Goal: Task Accomplishment & Management: Use online tool/utility

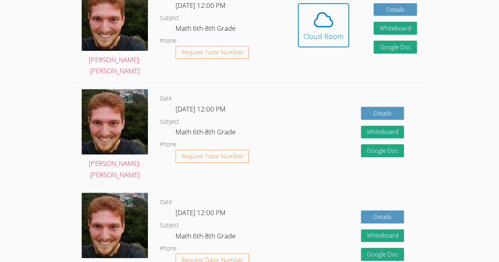
scroll to position [198, 0]
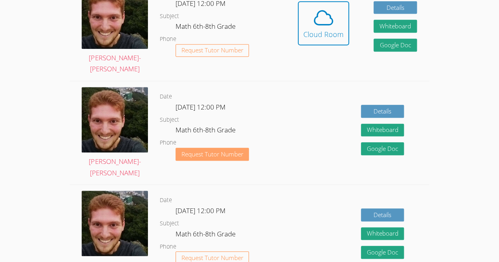
click at [198, 159] on button "Request Tutor Number" at bounding box center [212, 154] width 74 height 13
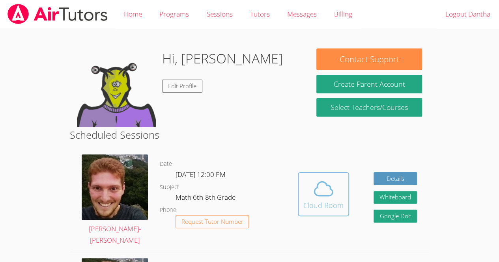
click at [312, 204] on div "Cloud Room" at bounding box center [323, 205] width 40 height 11
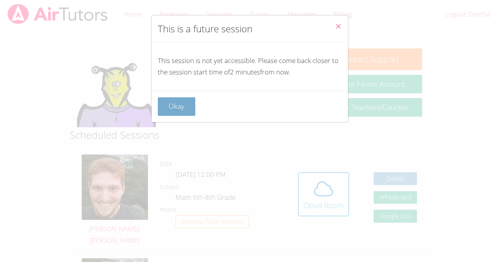
click at [175, 105] on button "Okay" at bounding box center [177, 106] width 38 height 19
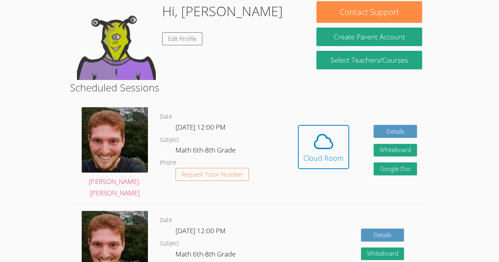
scroll to position [47, 0]
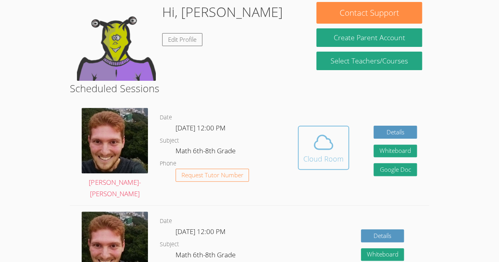
click at [333, 155] on div "Cloud Room" at bounding box center [323, 158] width 40 height 11
click at [322, 148] on icon at bounding box center [323, 142] width 22 height 22
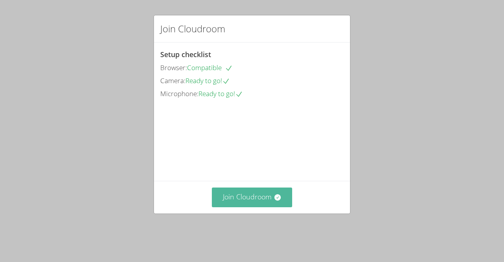
click at [267, 207] on button "Join Cloudroom" at bounding box center [252, 197] width 81 height 19
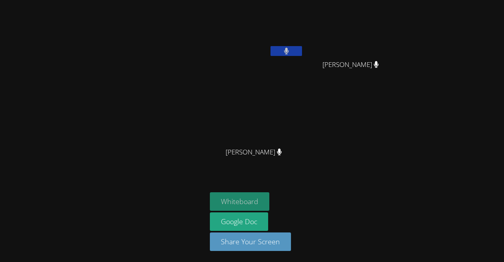
click at [237, 205] on button "Whiteboard" at bounding box center [240, 201] width 60 height 19
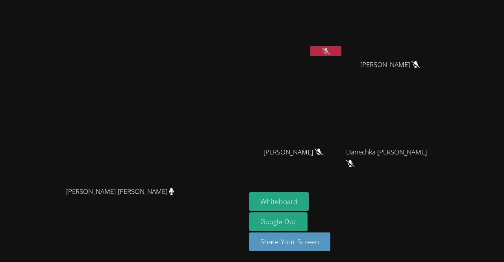
click at [342, 47] on button at bounding box center [326, 51] width 32 height 10
click at [342, 50] on button at bounding box center [326, 51] width 32 height 10
drag, startPoint x: 392, startPoint y: 50, endPoint x: 398, endPoint y: 74, distance: 25.1
drag, startPoint x: 398, startPoint y: 74, endPoint x: 386, endPoint y: 51, distance: 26.1
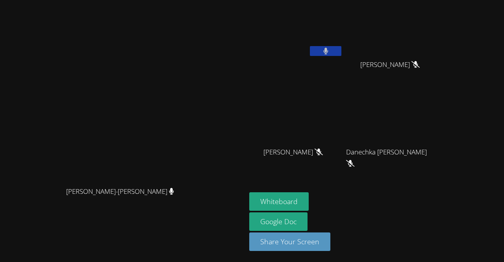
click at [169, 86] on video at bounding box center [123, 115] width 118 height 135
click at [328, 51] on icon at bounding box center [326, 51] width 5 height 7
click at [330, 50] on icon at bounding box center [326, 51] width 8 height 7
click at [330, 52] on icon at bounding box center [326, 51] width 8 height 7
click at [328, 51] on icon at bounding box center [326, 51] width 5 height 7
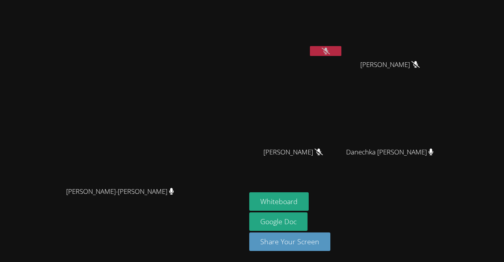
click at [342, 56] on button at bounding box center [326, 51] width 32 height 10
click at [342, 52] on button at bounding box center [326, 51] width 32 height 10
click at [330, 50] on icon at bounding box center [326, 51] width 8 height 7
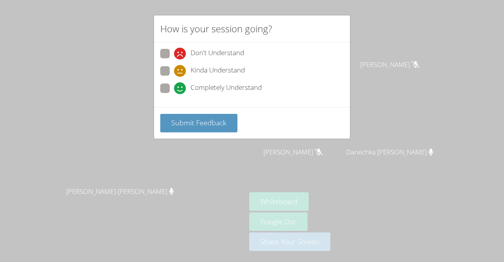
click at [248, 90] on span "Completely Understand" at bounding box center [226, 88] width 71 height 12
click at [181, 90] on input "Completely Understand" at bounding box center [177, 87] width 7 height 7
radio input "true"
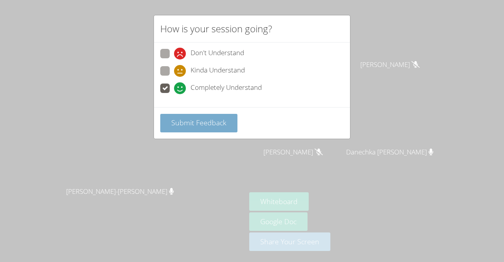
click at [227, 117] on button "Submit Feedback" at bounding box center [198, 123] width 77 height 19
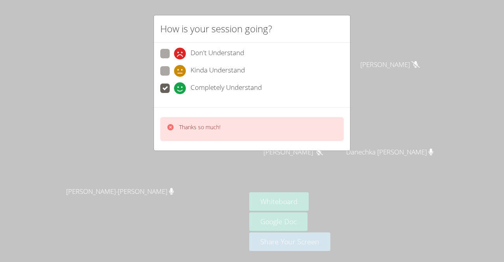
click at [409, 192] on div "How is your session going? Don't Understand Kinda Understand Completely Underst…" at bounding box center [252, 131] width 504 height 262
click at [411, 202] on div "How is your session going? Don't Understand Kinda Understand Completely Underst…" at bounding box center [252, 131] width 504 height 262
click at [403, 198] on div "How is your session going? Don't Understand Kinda Understand Completely Underst…" at bounding box center [252, 131] width 504 height 262
click at [389, 201] on div "How is your session going? Don't Understand Kinda Understand Completely Underst…" at bounding box center [252, 131] width 504 height 262
click at [381, 194] on div "How is your session going? Don't Understand Kinda Understand Completely Underst…" at bounding box center [252, 131] width 504 height 262
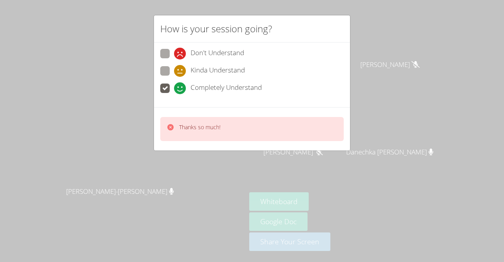
click at [379, 186] on aside "[PERSON_NAME] Sebastien [PERSON_NAME] [PERSON_NAME] [PERSON_NAME] [PERSON_NAME]…" at bounding box center [344, 131] width 197 height 262
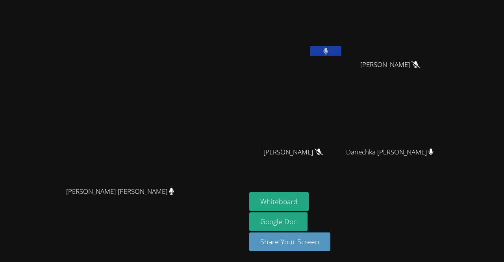
click at [383, 175] on aside "[PERSON_NAME] Sebastien [PERSON_NAME] [PERSON_NAME] [PERSON_NAME] [PERSON_NAME]…" at bounding box center [344, 131] width 197 height 262
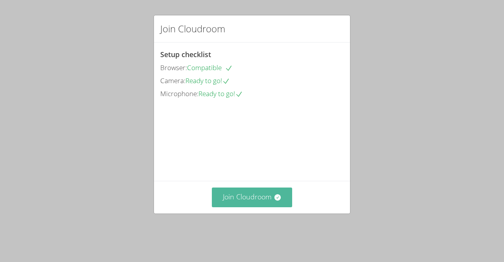
click at [274, 201] on icon at bounding box center [278, 197] width 8 height 8
